Goal: Transaction & Acquisition: Purchase product/service

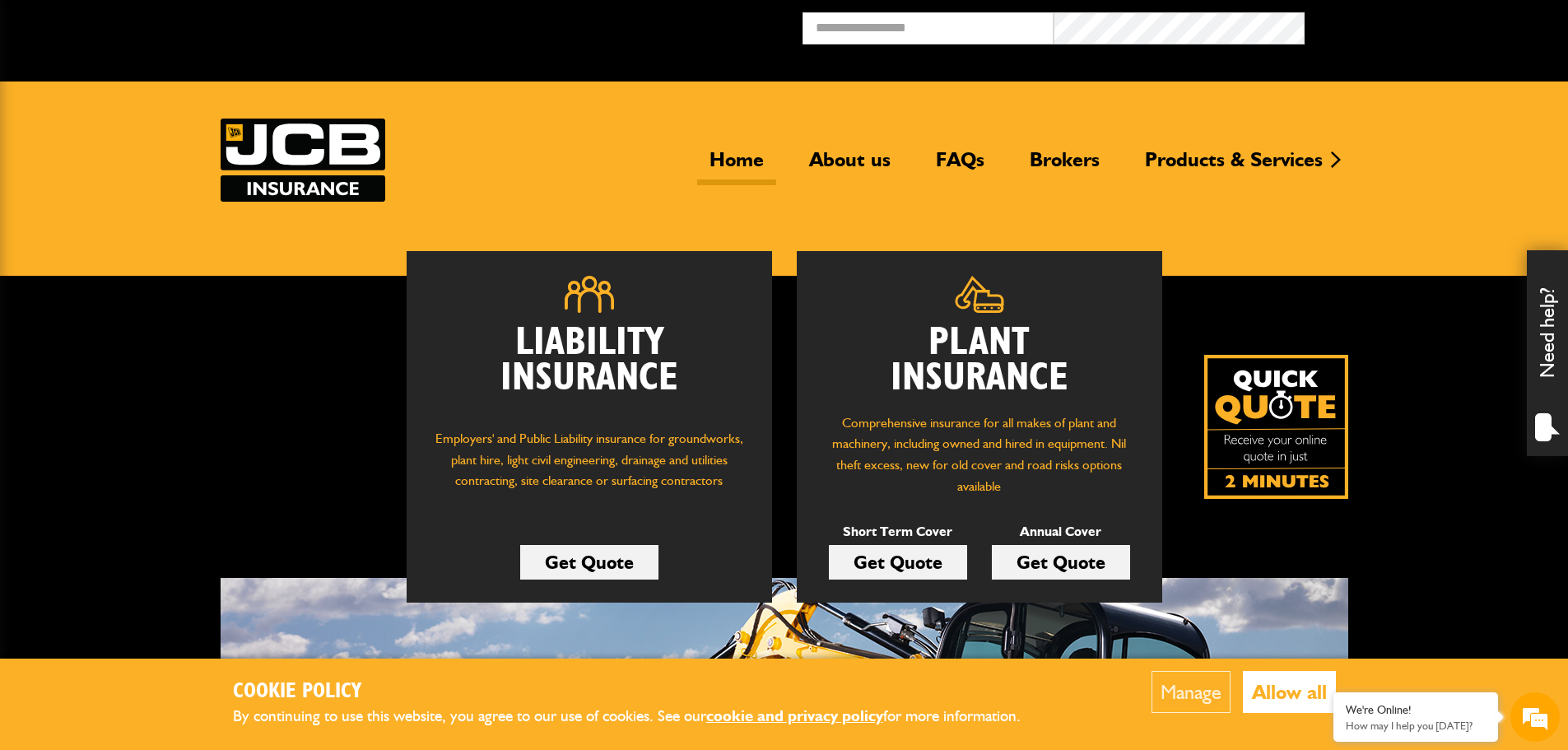
click at [912, 564] on link "Get Quote" at bounding box center [897, 562] width 138 height 34
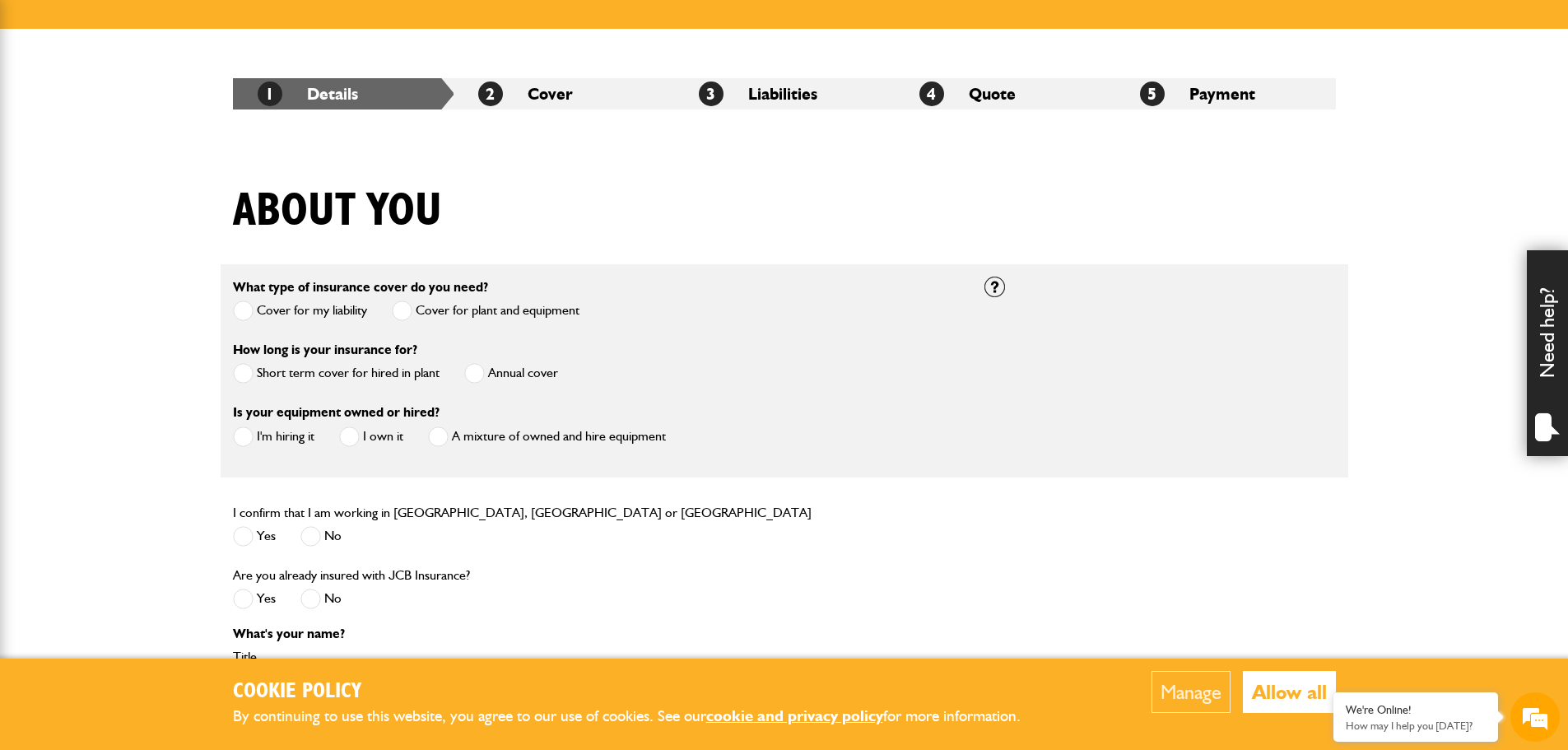
click at [247, 378] on span at bounding box center [243, 373] width 20 height 20
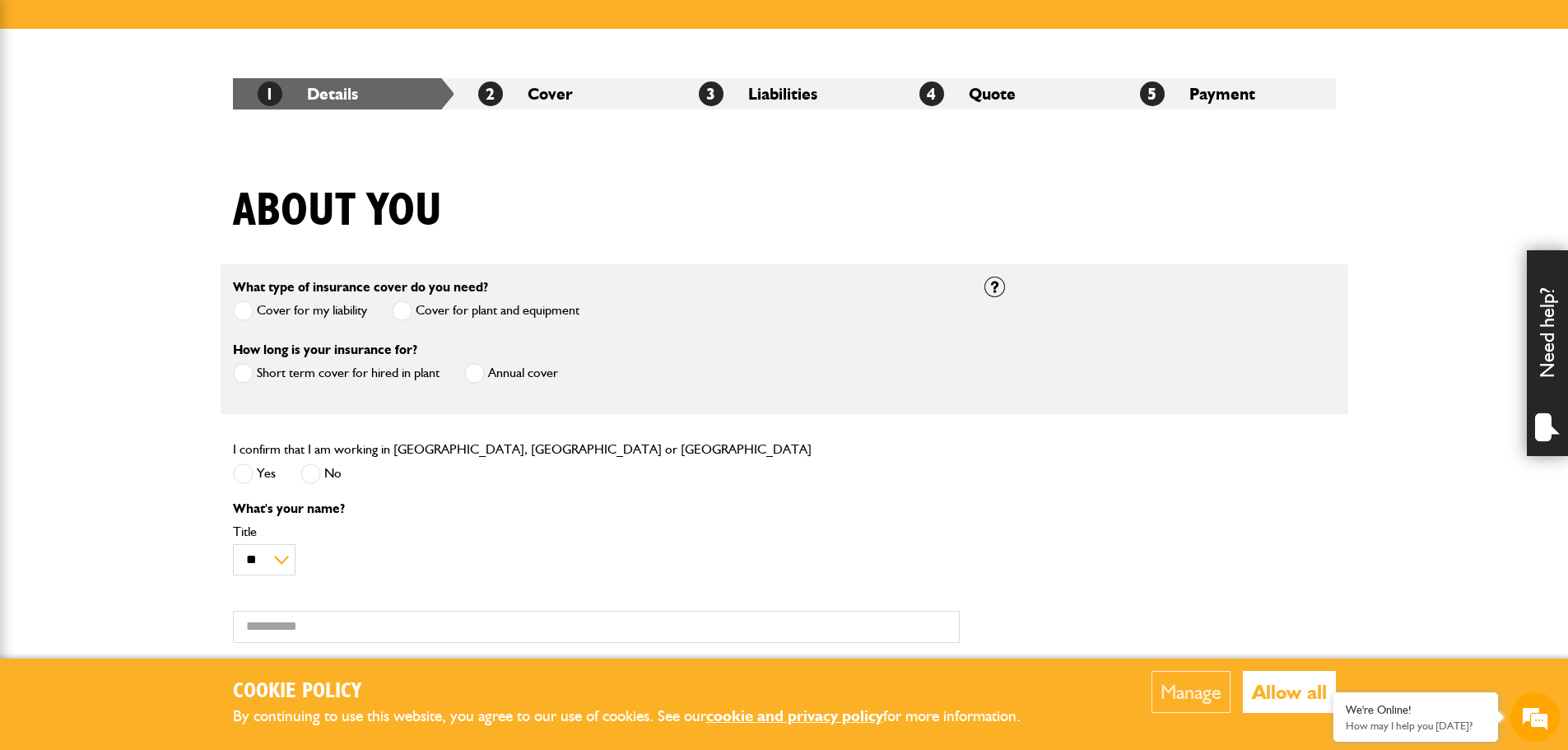
click at [247, 478] on span at bounding box center [243, 473] width 20 height 20
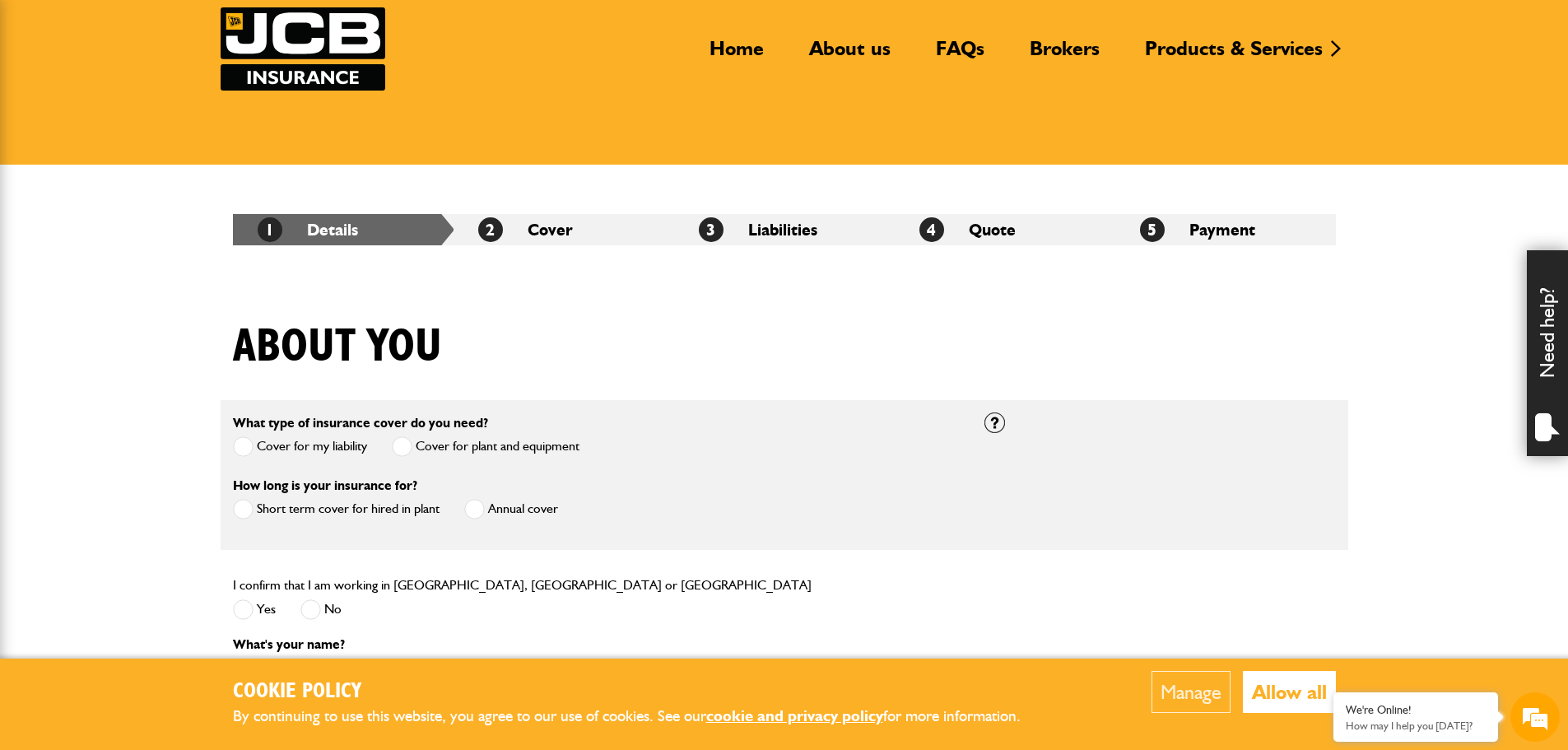
scroll to position [83, 0]
